Goal: Contribute content: Contribute content

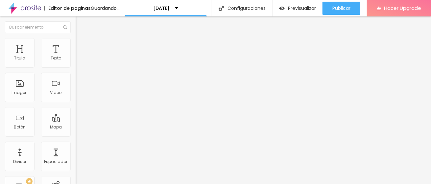
click at [76, 57] on span "Cambiar image" at bounding box center [94, 54] width 37 height 6
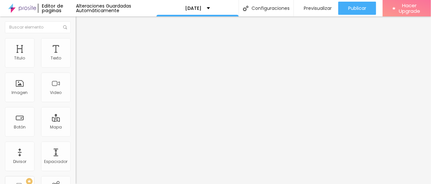
scroll to position [329, 0]
click at [76, 67] on span "Título 3" at bounding box center [85, 64] width 19 height 8
click at [81, 68] on span "Título 3" at bounding box center [90, 65] width 19 height 6
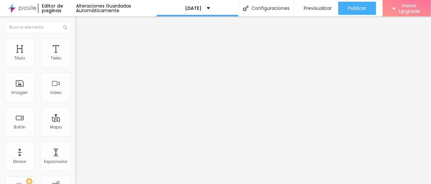
click at [76, 73] on span "Título 4" at bounding box center [85, 70] width 18 height 7
click at [76, 43] on li "Avanzado" at bounding box center [114, 41] width 76 height 7
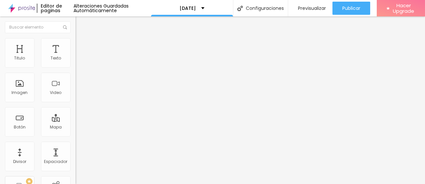
click at [76, 38] on li "Estilo" at bounding box center [114, 35] width 76 height 7
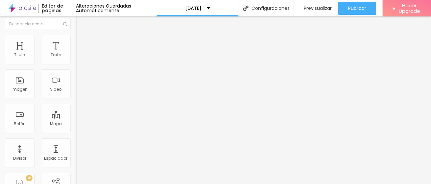
scroll to position [4, 0]
click at [76, 77] on span "Título 6" at bounding box center [82, 74] width 12 height 5
click at [76, 53] on span "Título 1" at bounding box center [87, 47] width 22 height 9
type input "1.2"
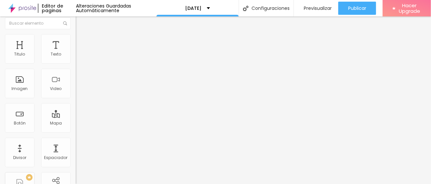
type input "1.1"
type input "1"
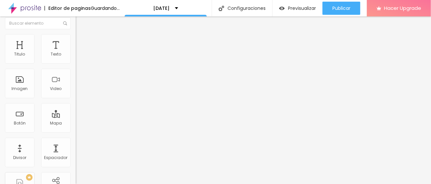
type input "0.9"
type input "0.8"
type input "0.7"
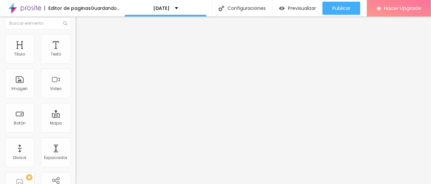
type input "0.7"
type input "0.6"
type input "0.7"
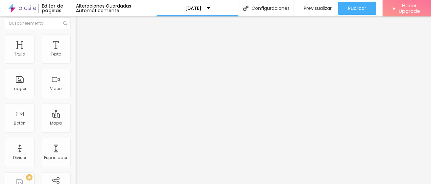
type input "0.8"
drag, startPoint x: 32, startPoint y: 158, endPoint x: 23, endPoint y: 155, distance: 9.3
type input "0.8"
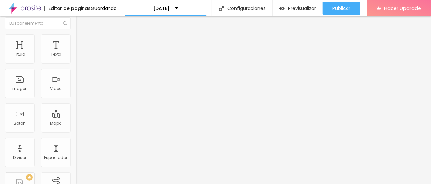
type input "69"
type input "68"
type input "61"
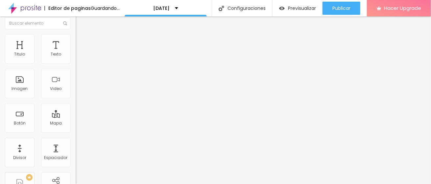
type input "61"
type input "60"
type input "59"
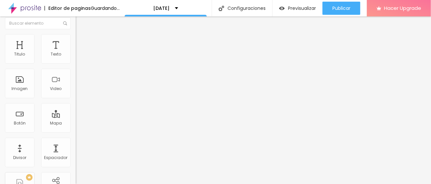
type input "58"
type input "57"
type input "56"
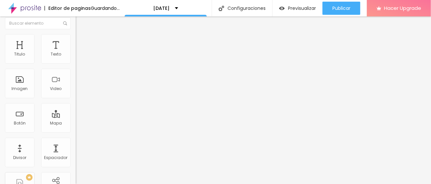
type input "56"
type input "52"
type input "51"
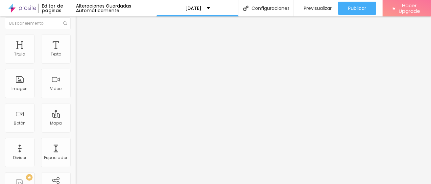
type input "48"
type input "47"
type input "45"
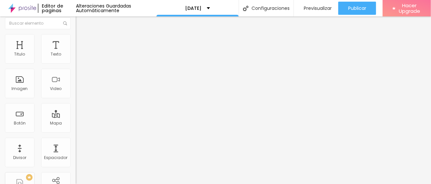
type input "45"
type input "44"
type input "43"
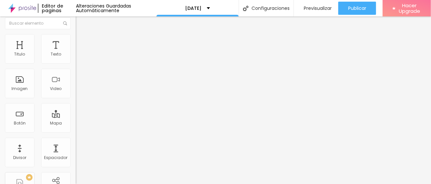
type input "42"
type input "41"
type input "40"
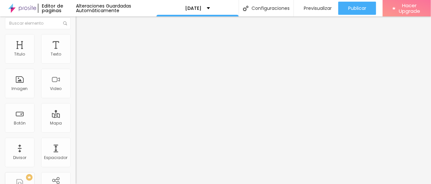
type input "40"
type input "39"
type input "38"
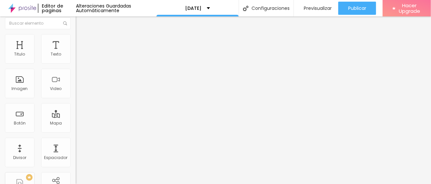
type input "37"
type input "36"
type input "37"
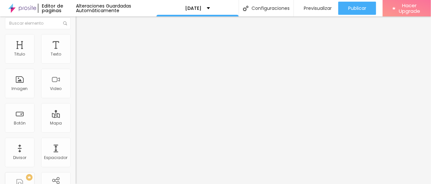
type input "37"
type input "47"
type input "48"
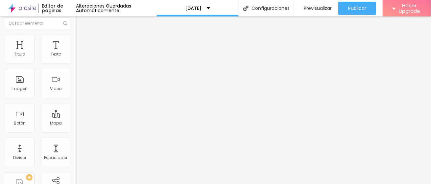
type input "49"
type input "50"
type input "51"
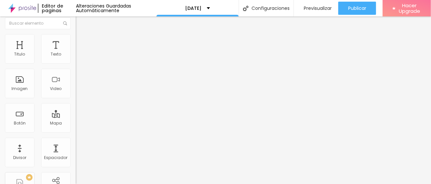
type input "51"
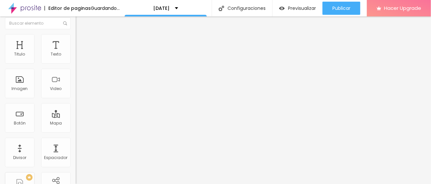
type input "50"
type input "49"
drag, startPoint x: 37, startPoint y: 133, endPoint x: 29, endPoint y: 133, distance: 8.2
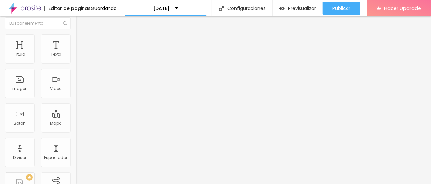
click at [76, 151] on input "range" at bounding box center [97, 153] width 42 height 5
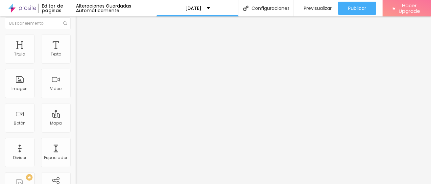
click at [76, 157] on input "49" at bounding box center [90, 160] width 28 height 7
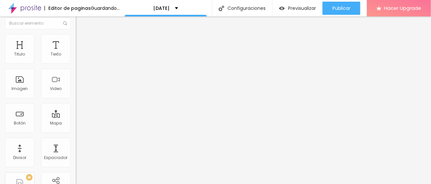
type input "14"
type input "4"
type input "45"
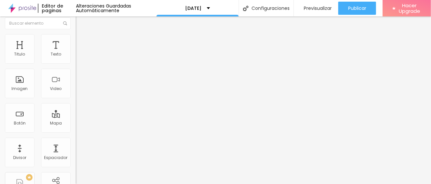
click at [76, 157] on input "45" at bounding box center [90, 160] width 28 height 7
type input "40"
type input "33"
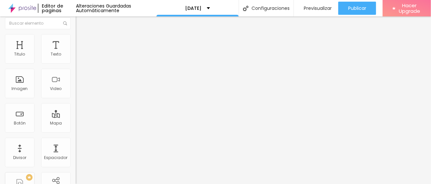
type input "32"
type input "33"
type input "34"
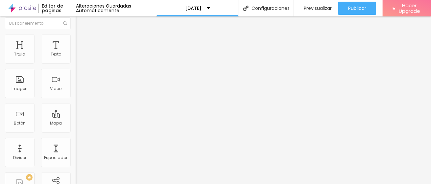
type input "34"
type input "36"
type input "38"
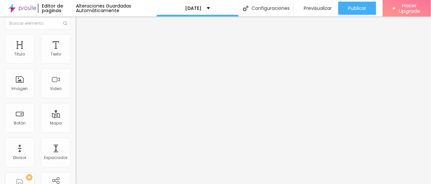
type input "39"
type input "40"
type input "41"
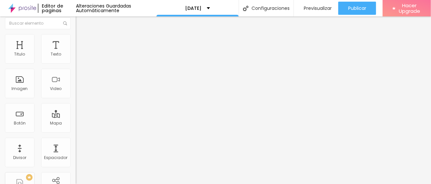
type input "41"
type input "42"
type input "43"
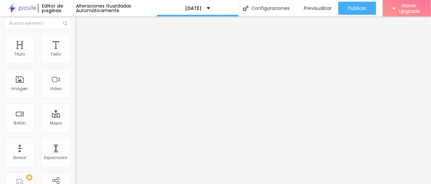
type input "44"
type input "46"
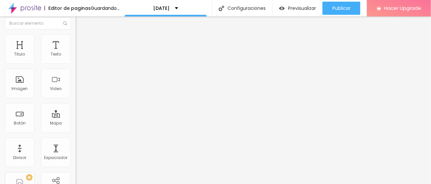
type input "45"
click at [76, 151] on input "range" at bounding box center [97, 153] width 42 height 5
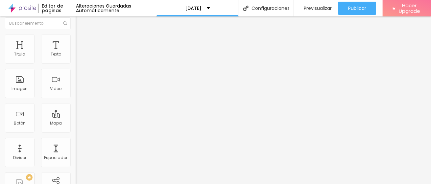
scroll to position [0, 0]
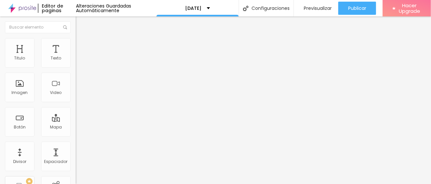
drag, startPoint x: 62, startPoint y: 138, endPoint x: 56, endPoint y: 137, distance: 6.1
click at [76, 161] on input "74" at bounding box center [90, 164] width 28 height 7
type input "14"
type input "4"
type input "45"
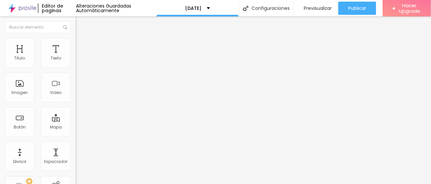
type input "45"
type input "14"
type input "4"
type input "45"
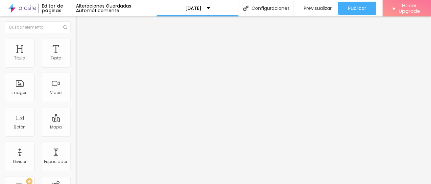
scroll to position [4, 0]
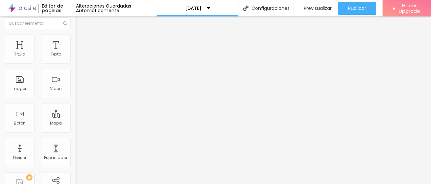
click at [81, 41] on span "Avanzado" at bounding box center [91, 39] width 21 height 6
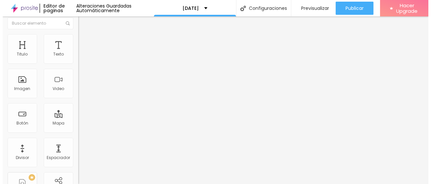
scroll to position [0, 0]
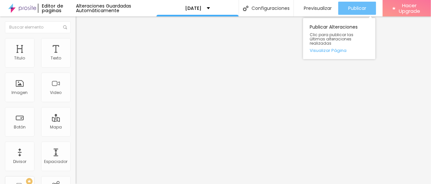
click at [349, 6] on span "Publicar" at bounding box center [357, 8] width 18 height 5
